Goal: Task Accomplishment & Management: Manage account settings

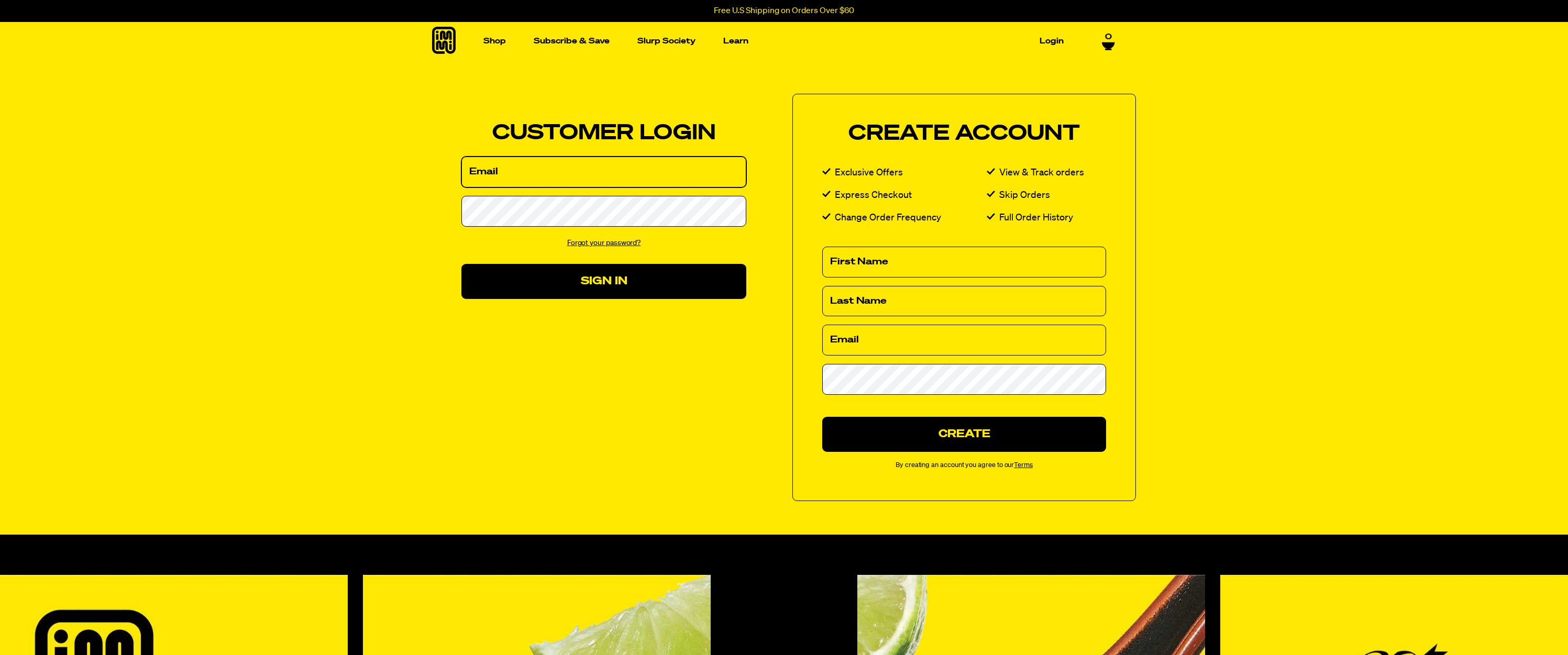
click at [609, 187] on input "Email" at bounding box center [604, 172] width 285 height 31
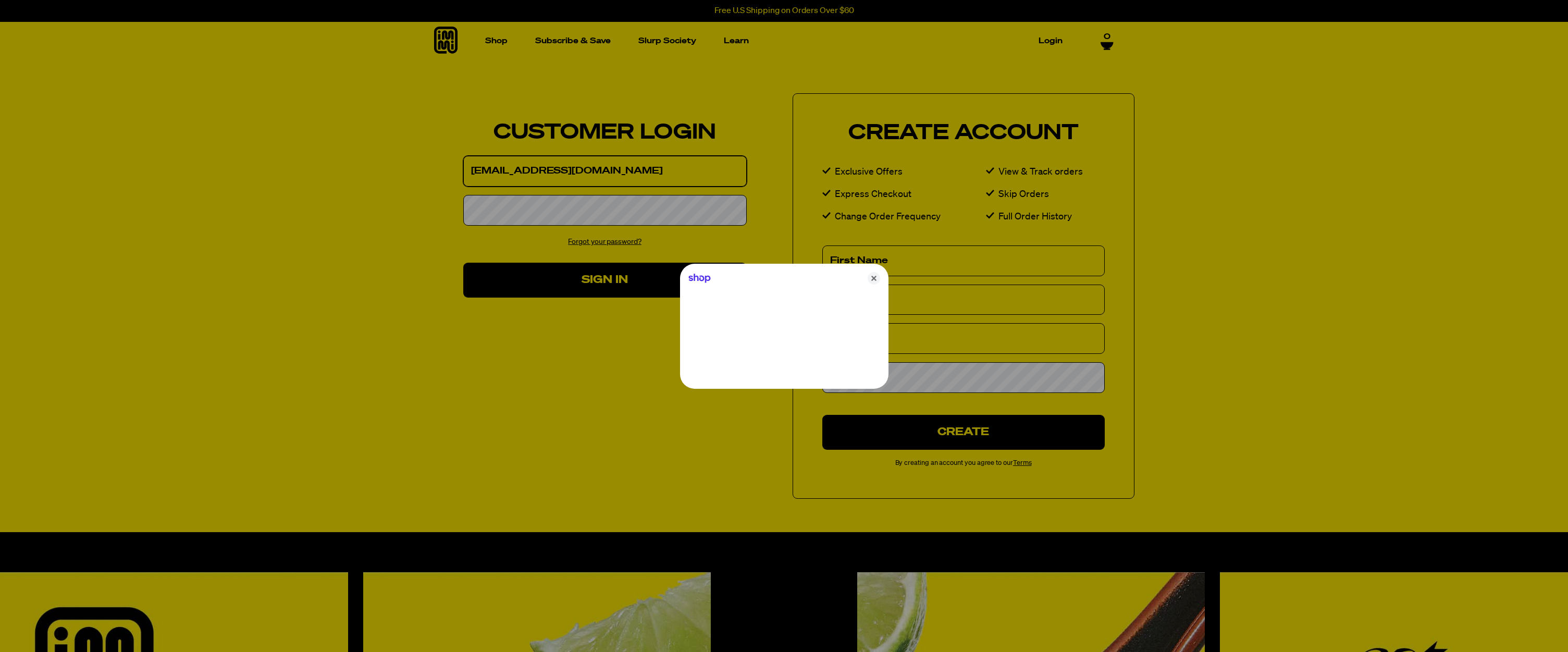
type input "[EMAIL_ADDRESS][DOMAIN_NAME]"
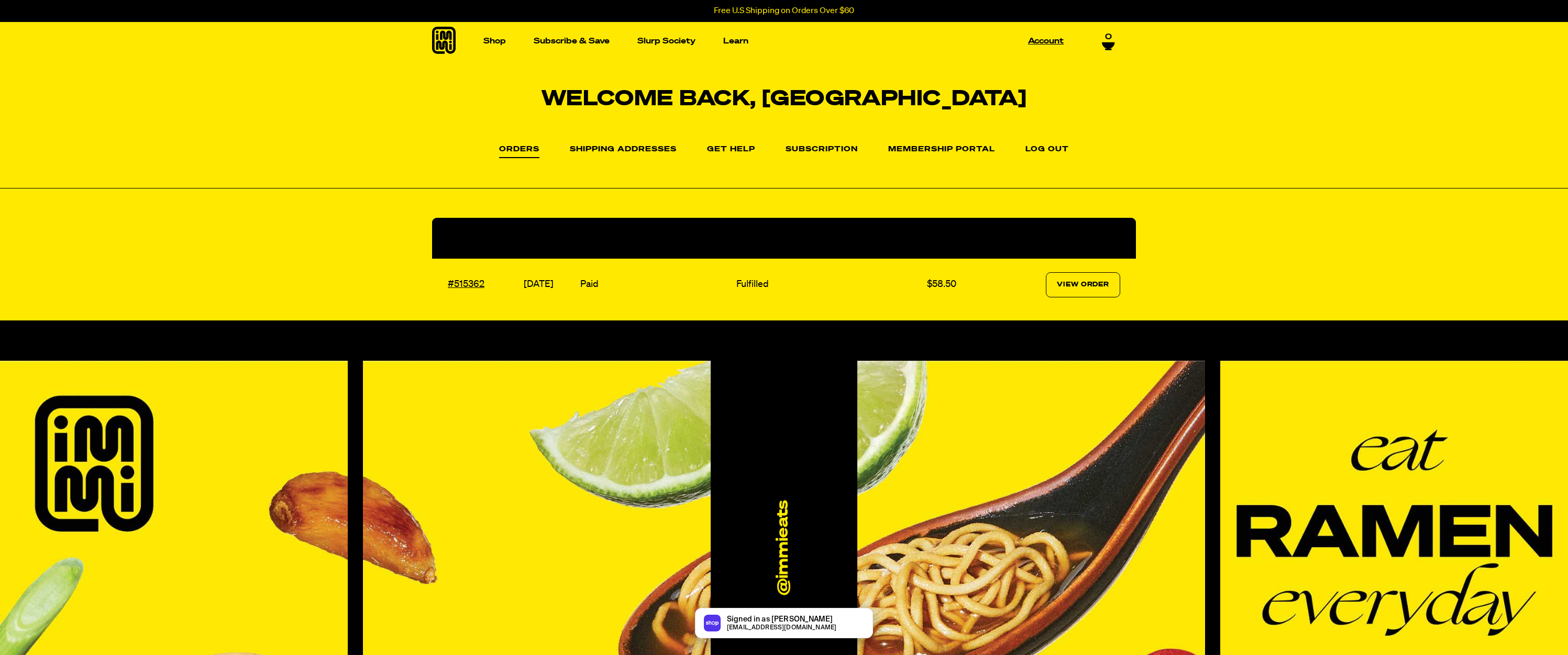
click at [1032, 40] on link "Account" at bounding box center [1046, 41] width 44 height 17
click at [825, 144] on li "Subscription" at bounding box center [822, 149] width 72 height 15
click at [822, 151] on link "Subscription" at bounding box center [822, 152] width 72 height 13
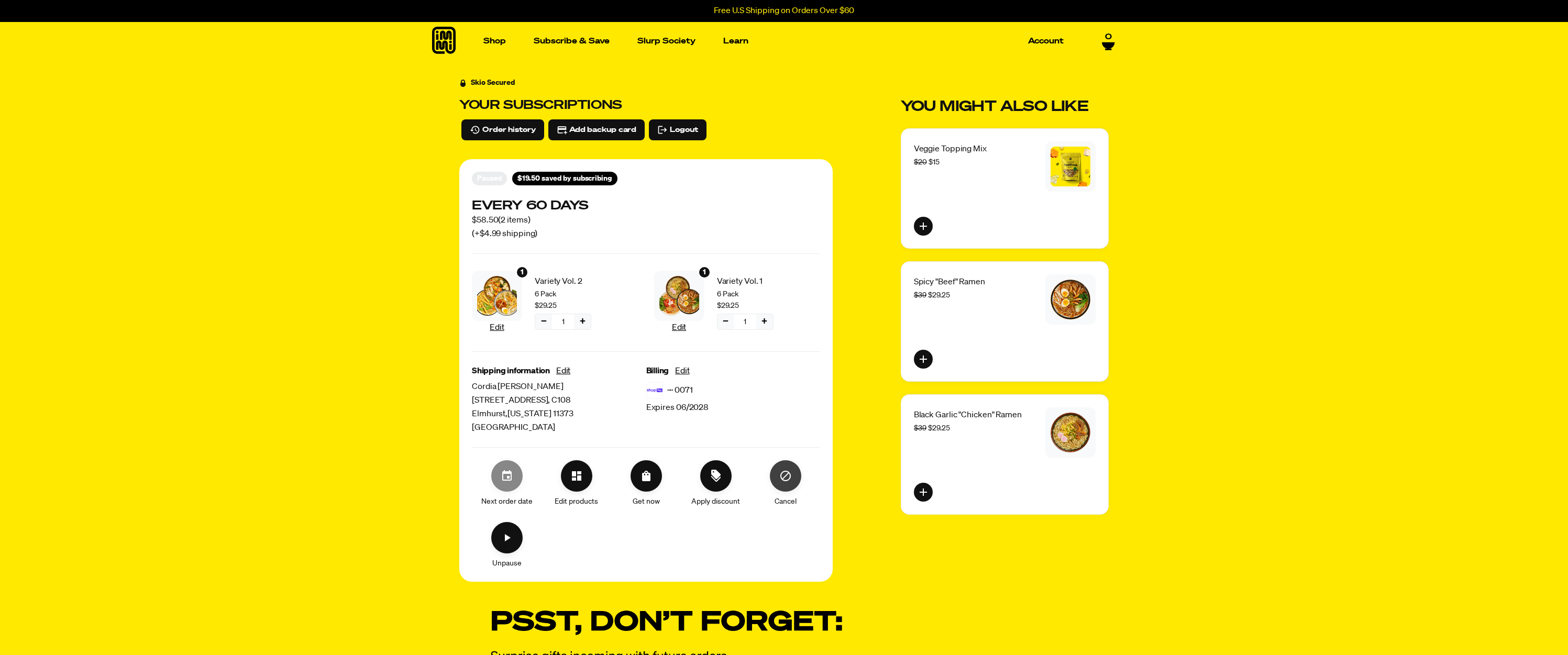
click at [794, 481] on button "Cancel" at bounding box center [785, 476] width 31 height 31
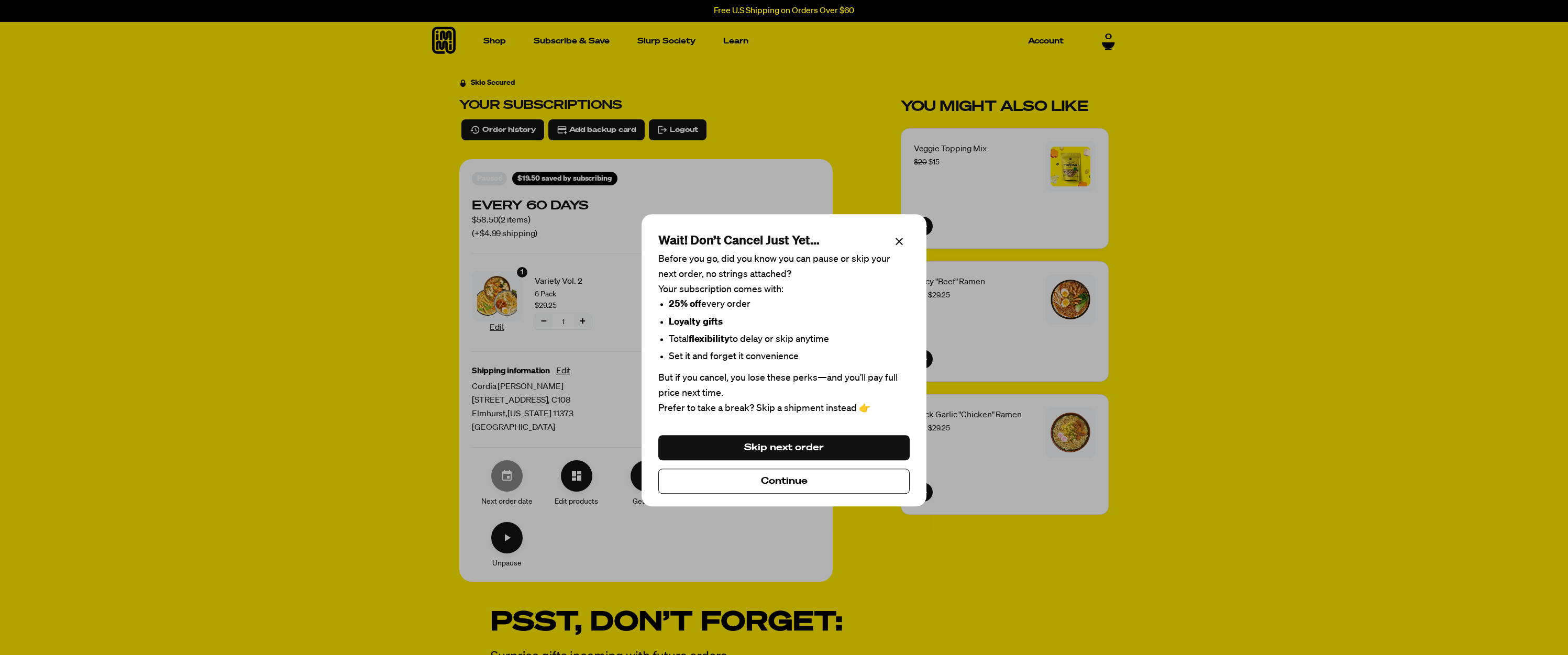
click at [817, 487] on button "Continue" at bounding box center [784, 481] width 251 height 25
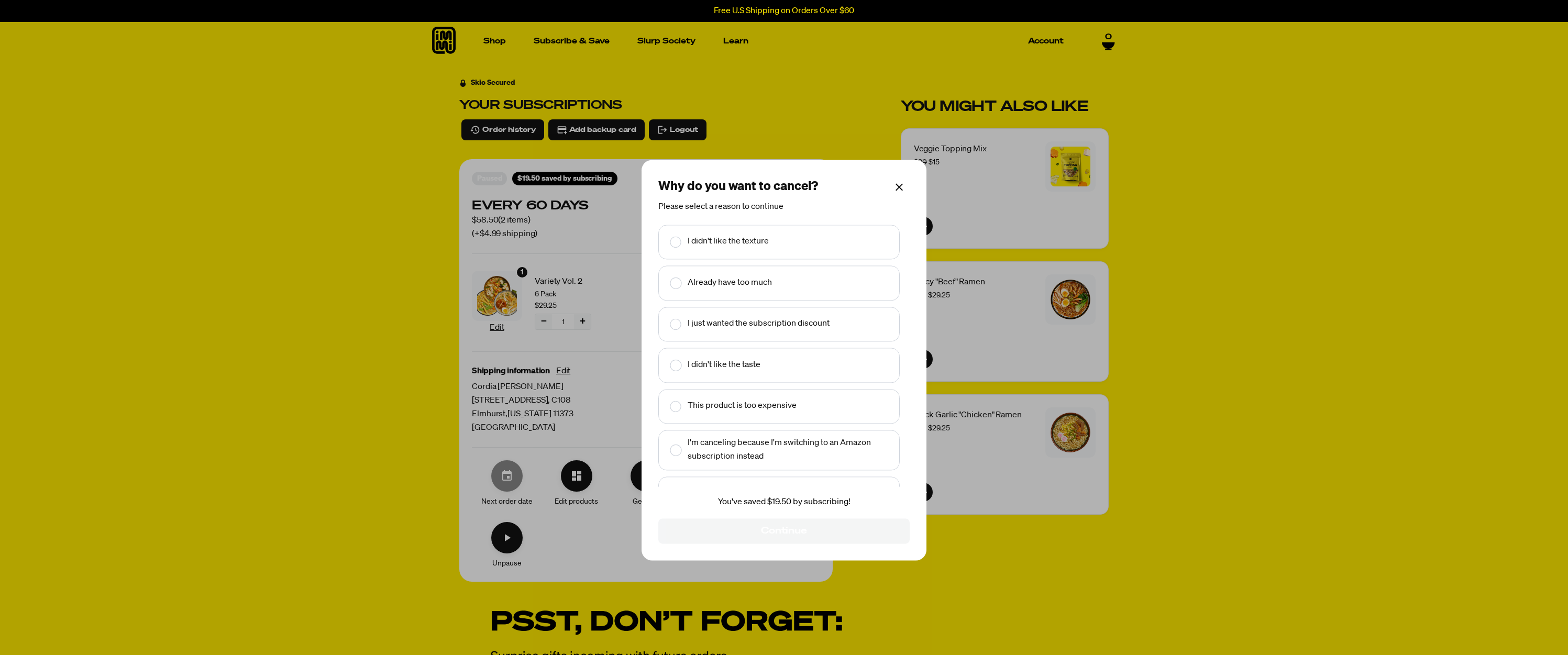
click at [749, 245] on text "I didn't like the texture" at bounding box center [728, 242] width 81 height 13
checkbox input "true"
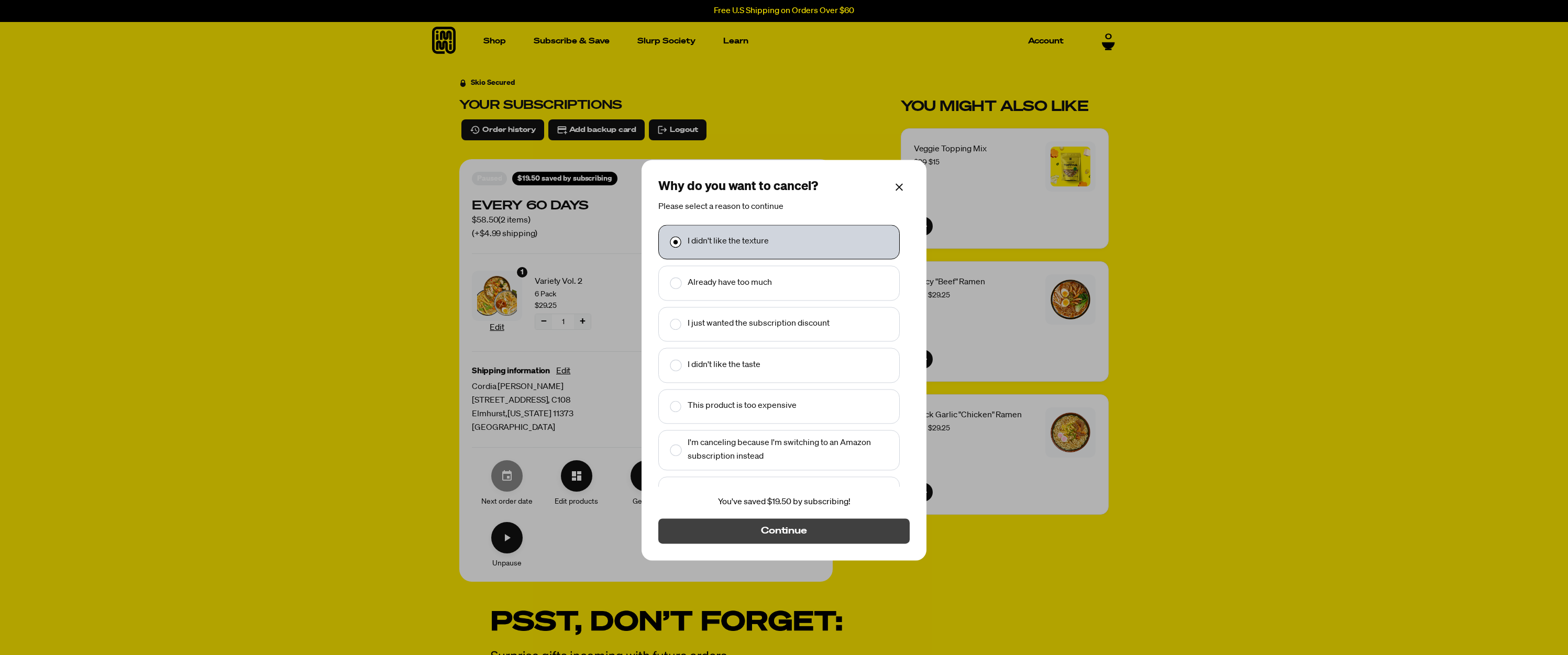
click at [782, 533] on span "Continue" at bounding box center [784, 531] width 46 height 12
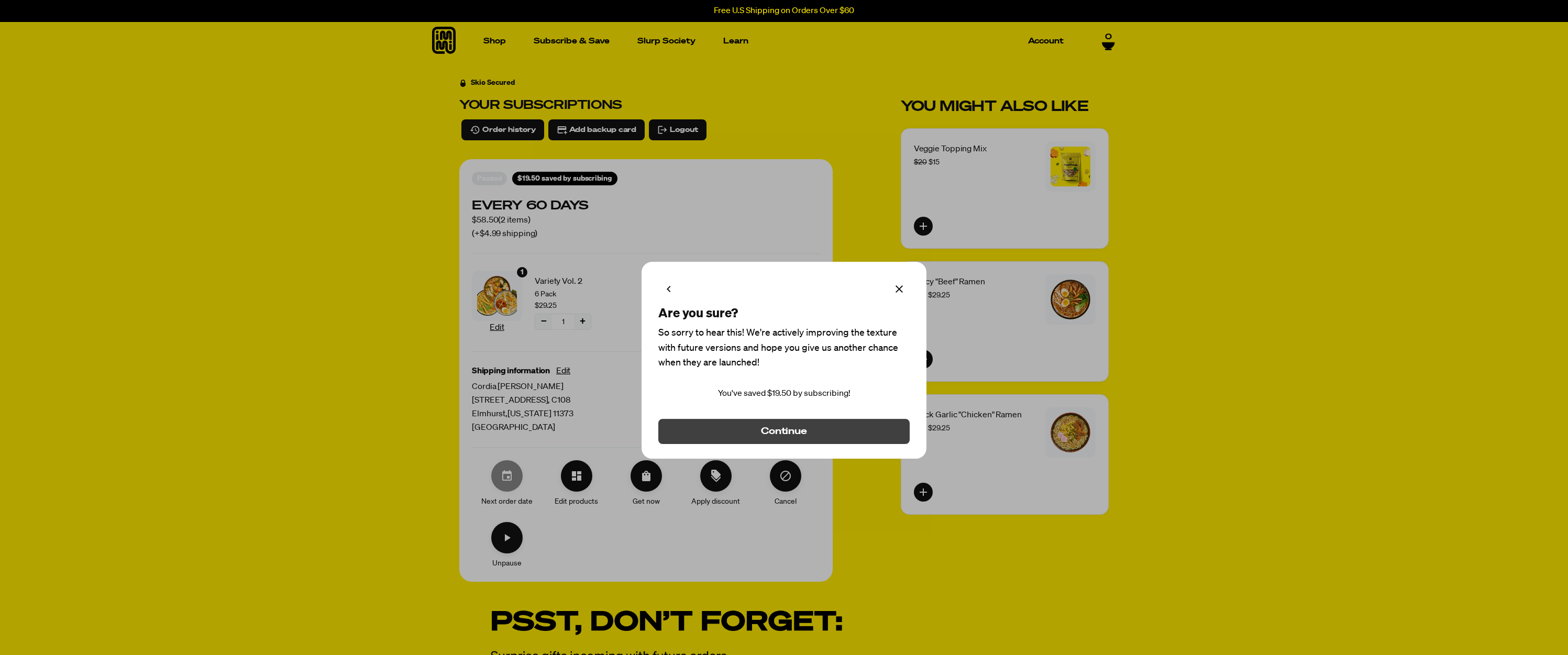
click at [808, 426] on button "Continue" at bounding box center [784, 431] width 251 height 25
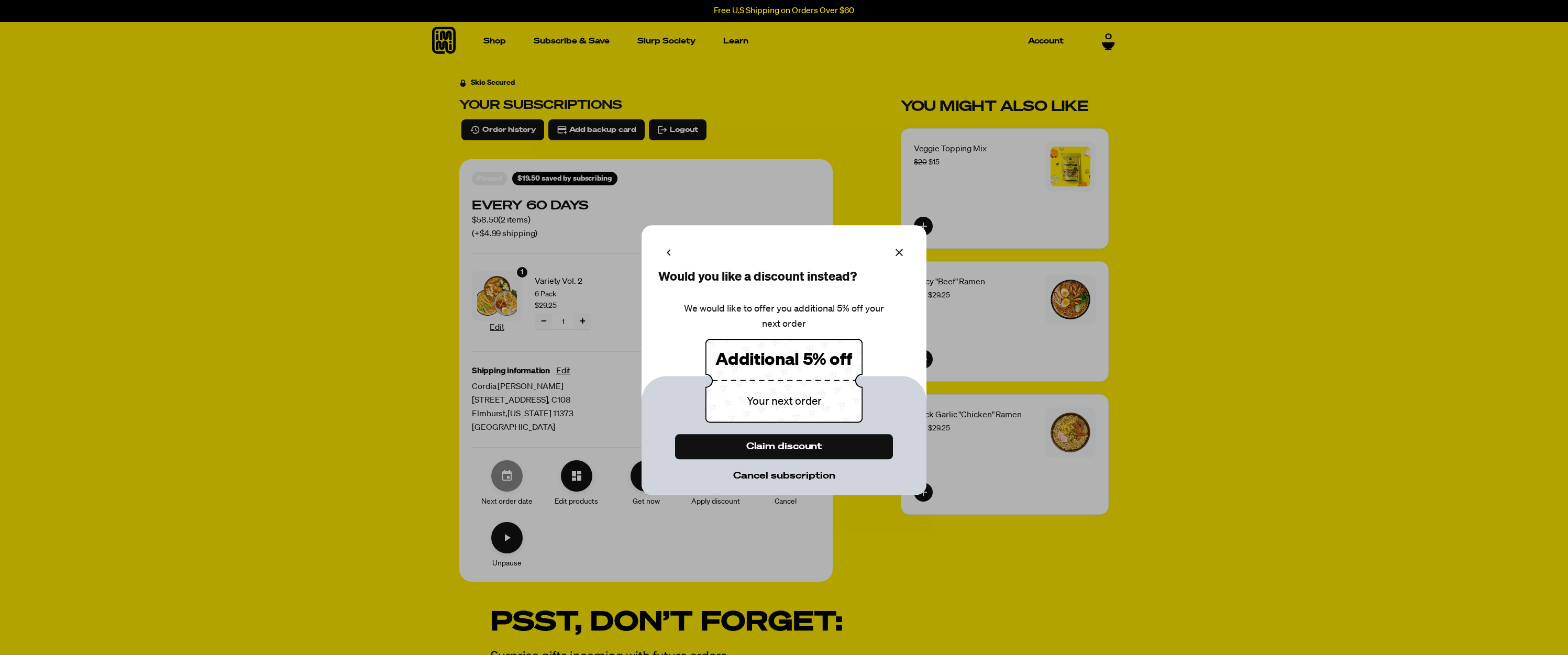
click at [806, 473] on span "Cancel subscription" at bounding box center [784, 476] width 102 height 12
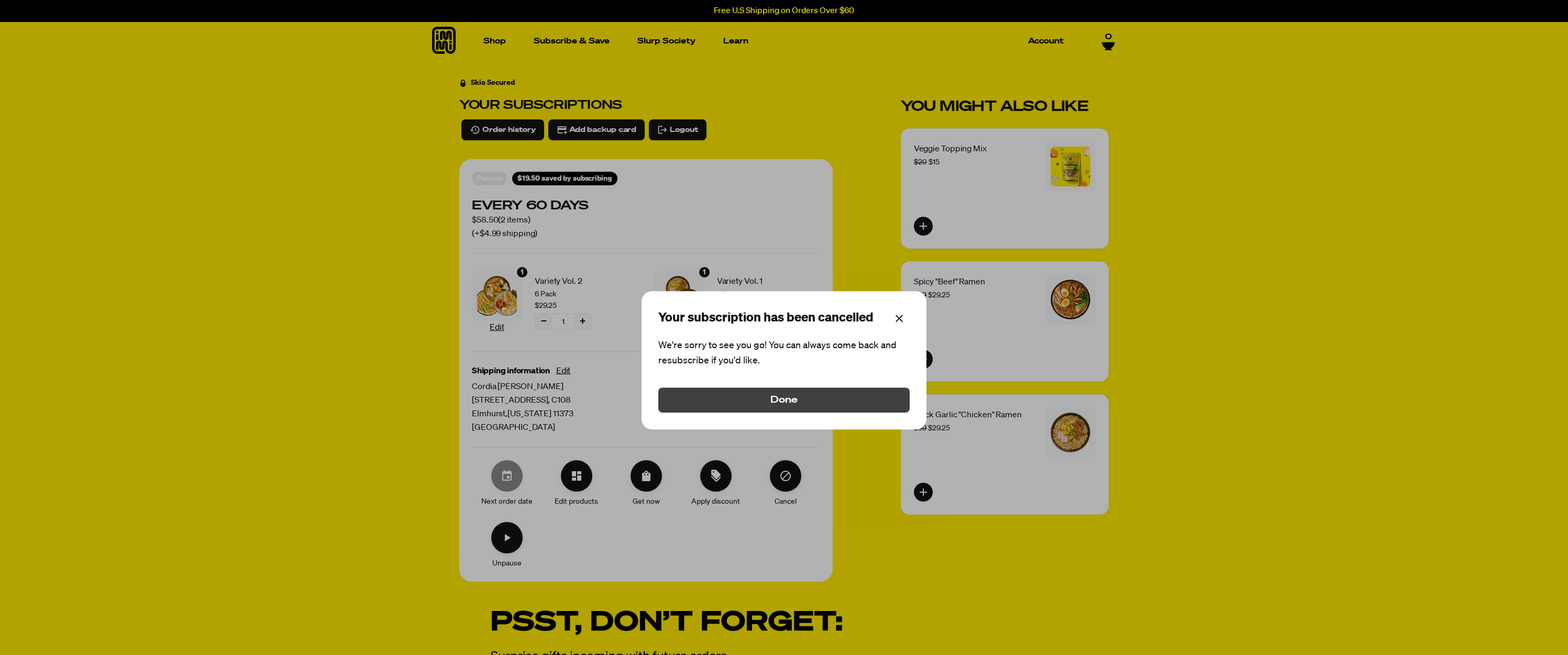
click at [795, 405] on span "Done" at bounding box center [784, 400] width 28 height 12
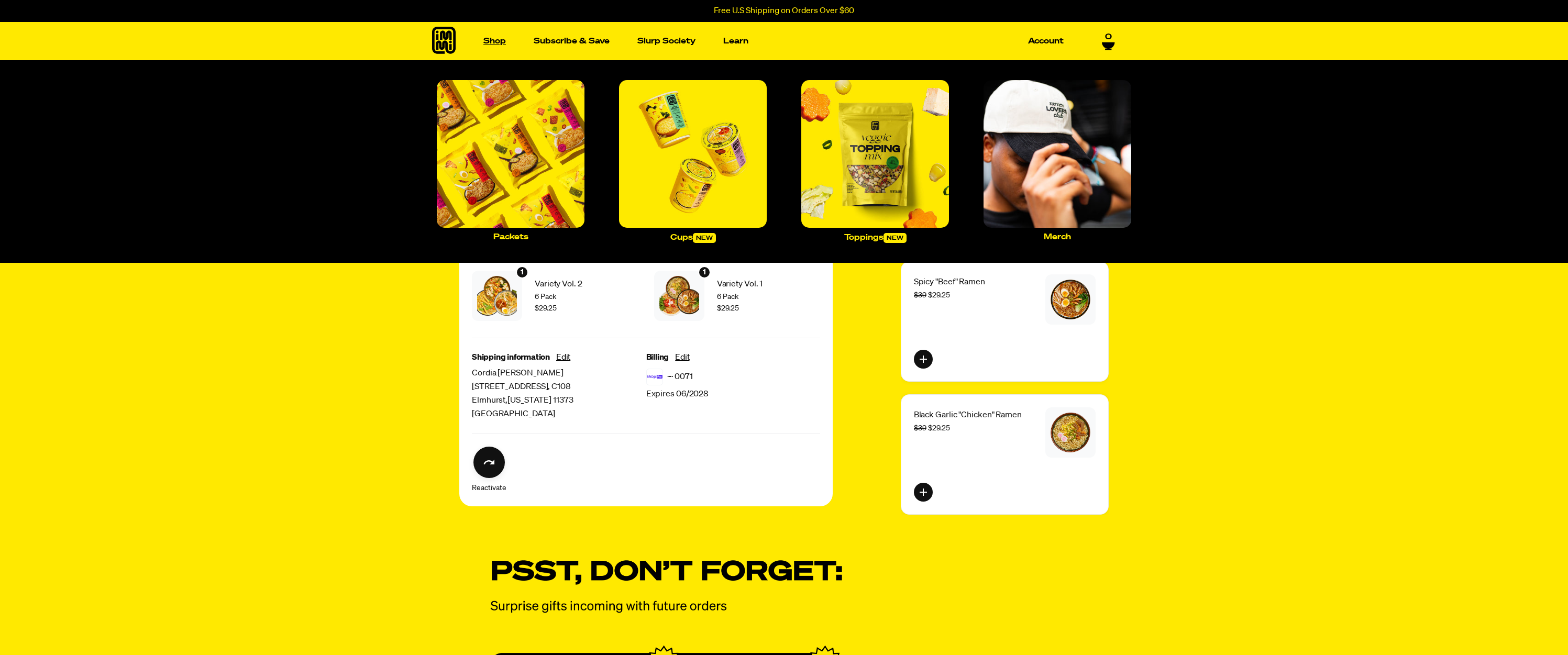
click at [497, 40] on link "Shop" at bounding box center [494, 41] width 31 height 17
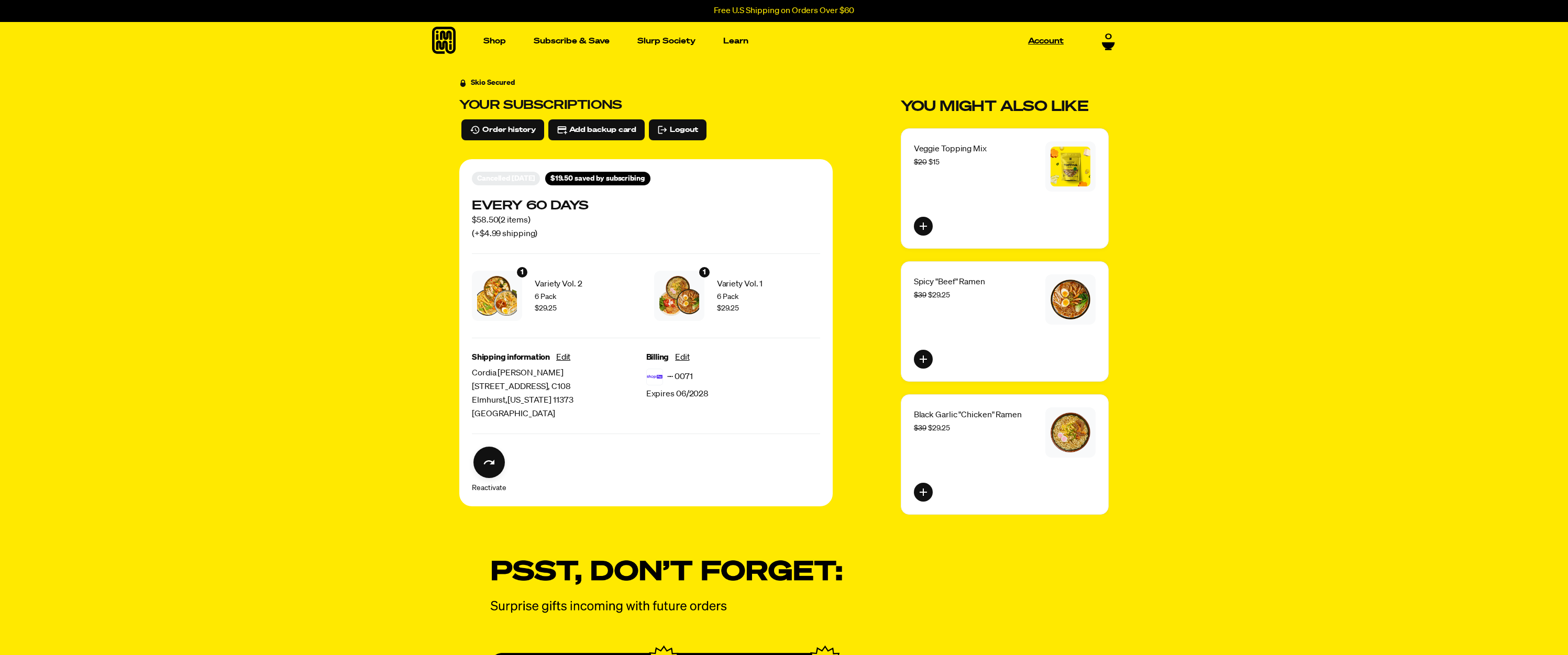
click at [1046, 41] on link "Account" at bounding box center [1046, 41] width 44 height 17
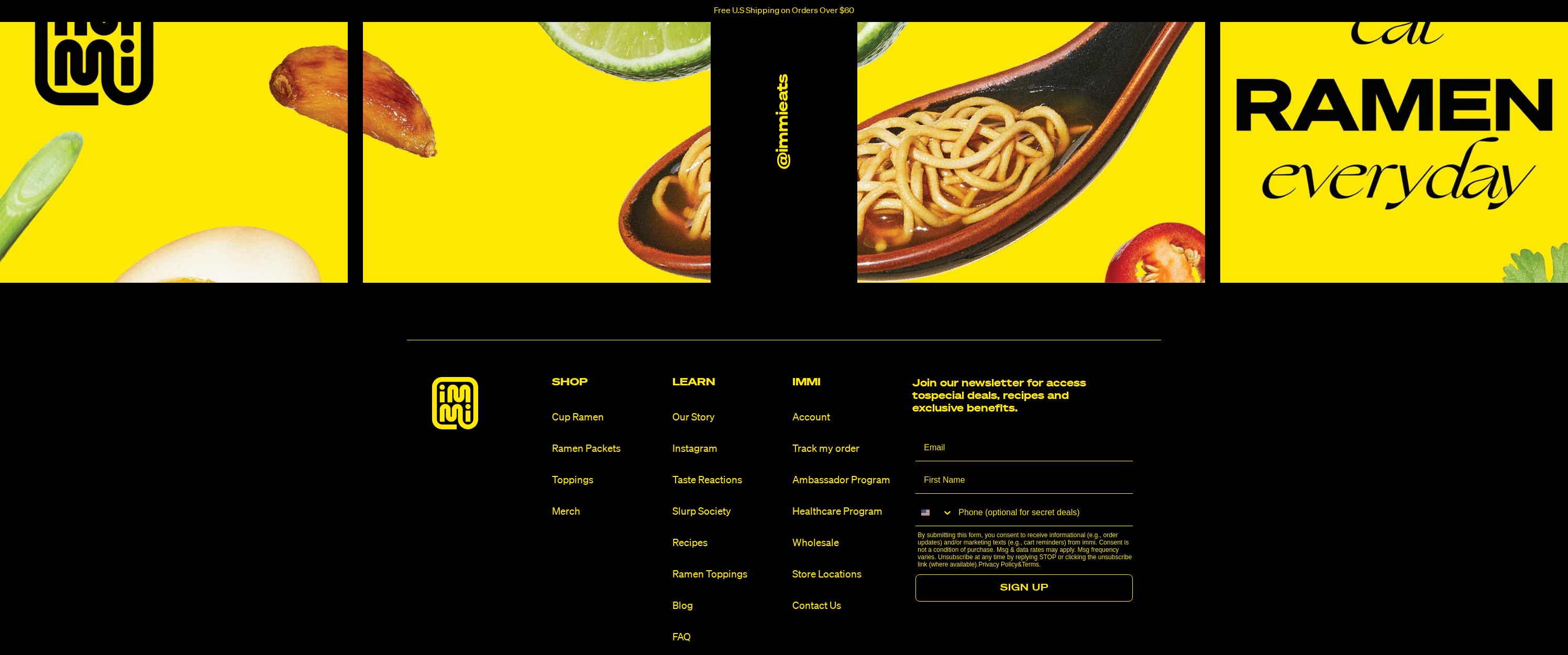
scroll to position [471, 0]
